Goal: Information Seeking & Learning: Learn about a topic

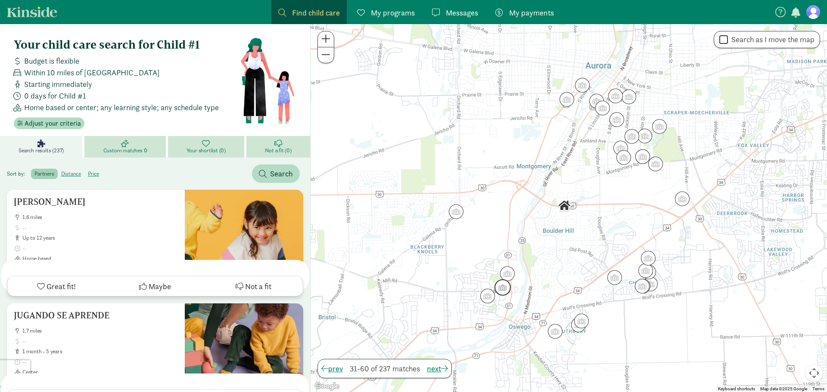
scroll to position [1086, 0]
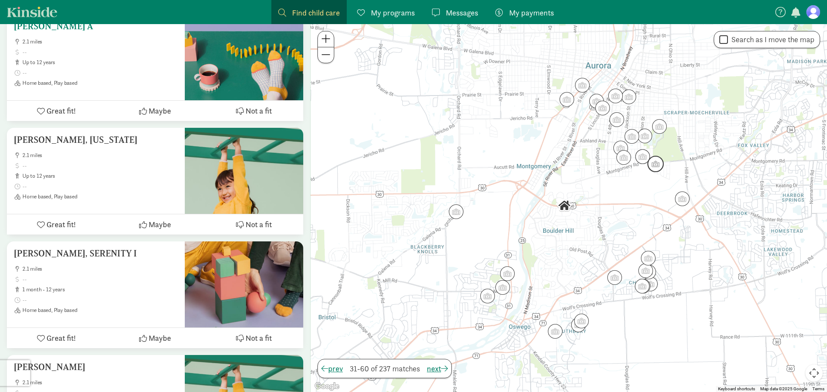
click at [179, 107] on button "Maybe" at bounding box center [155, 111] width 99 height 20
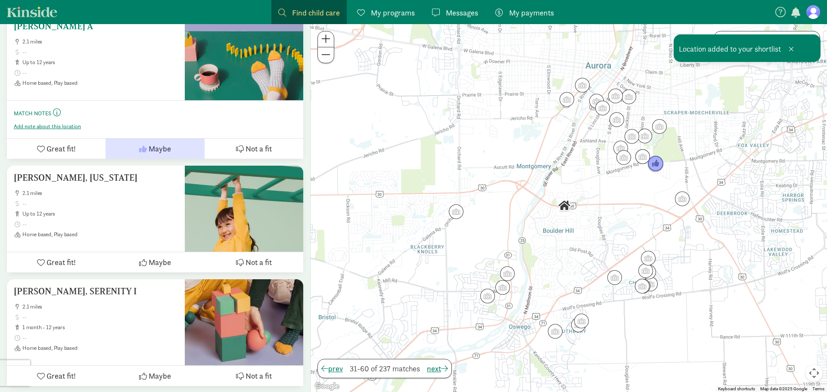
click at [155, 150] on span "Maybe" at bounding box center [160, 149] width 22 height 12
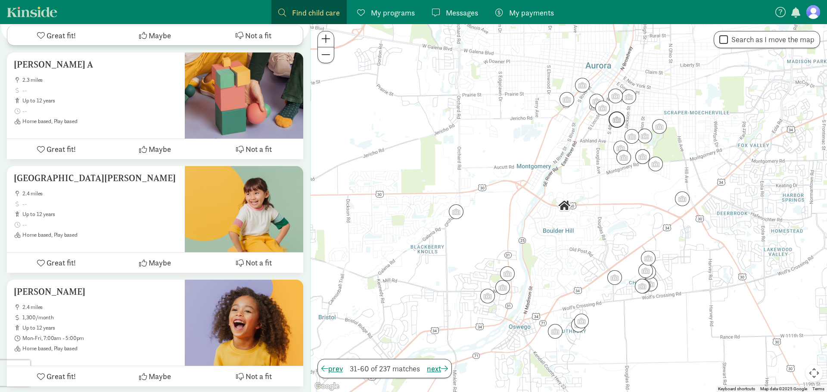
scroll to position [2309, 0]
click at [119, 211] on span "up to 12 years" at bounding box center [100, 214] width 156 height 7
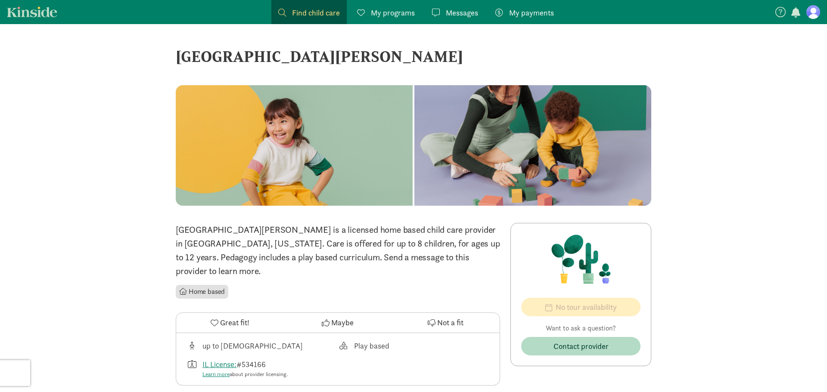
click at [119, 206] on div "‹ › × BERN, JACQUELIN M ‹ › × Bern, Jacquelin M is a licensed home based child …" at bounding box center [413, 369] width 827 height 691
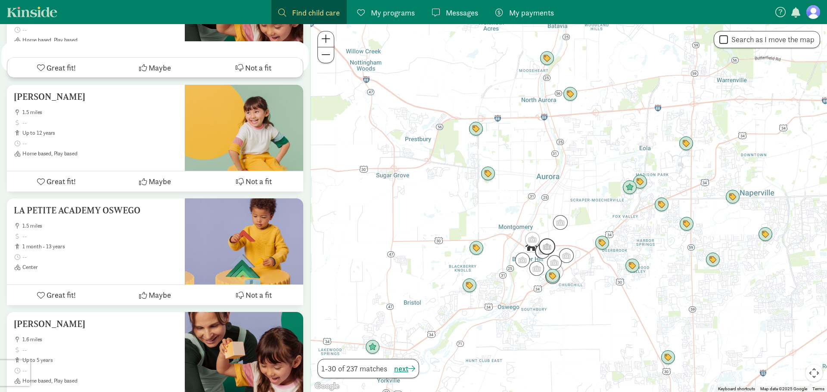
scroll to position [3428, 0]
